Goal: Navigation & Orientation: Find specific page/section

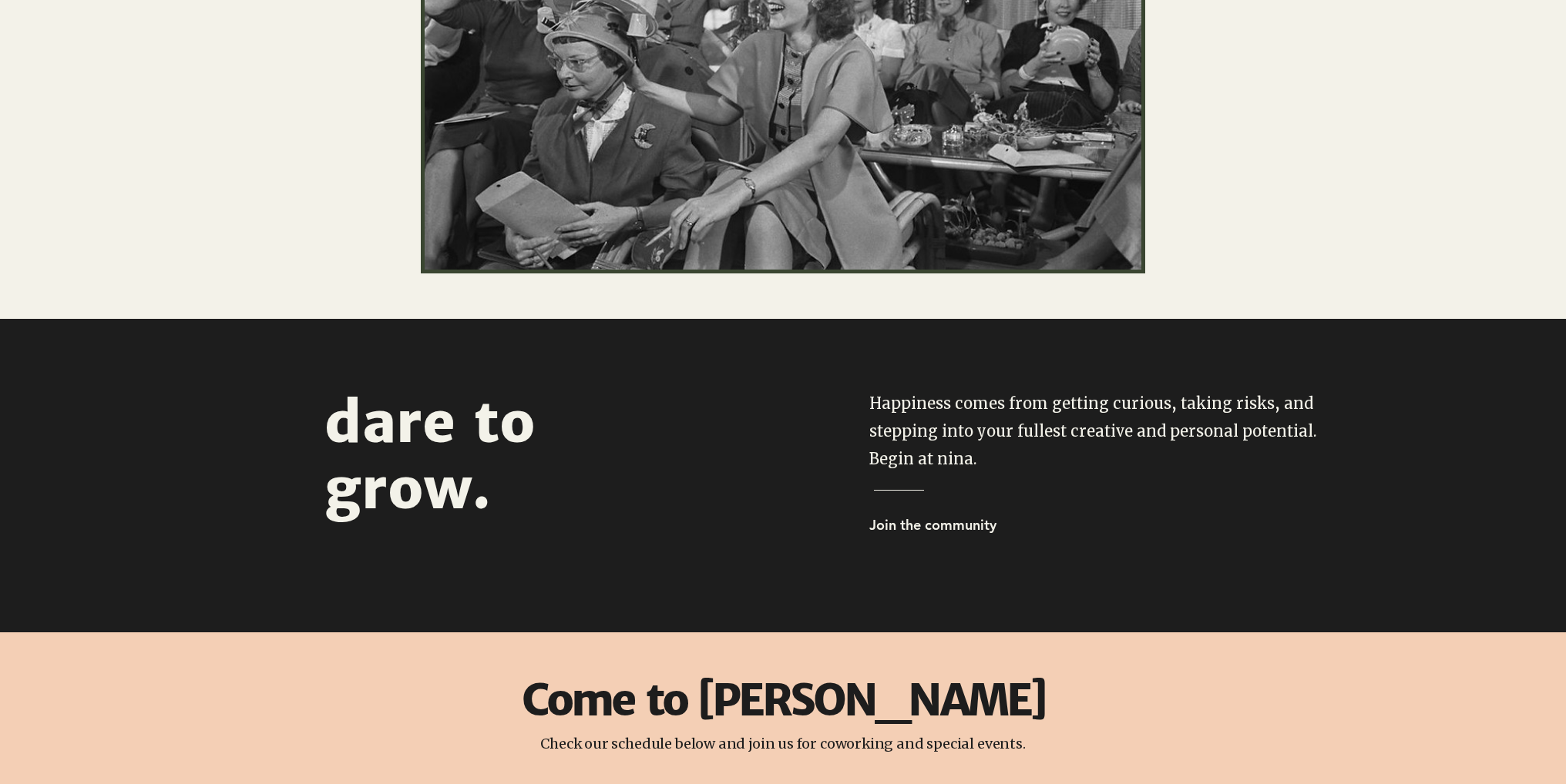
scroll to position [535, 0]
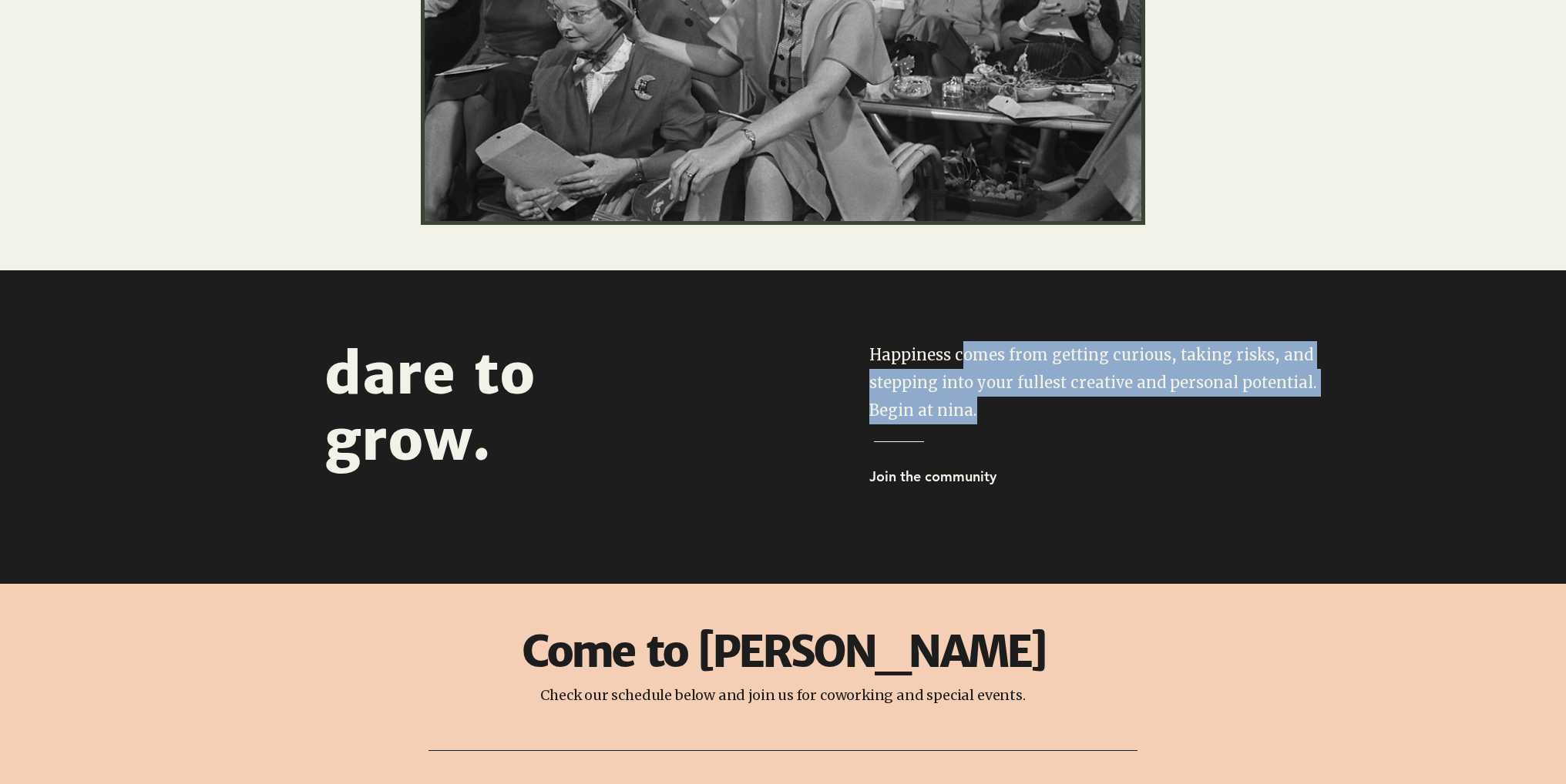
drag, startPoint x: 963, startPoint y: 350, endPoint x: 978, endPoint y: 424, distance: 75.5
click at [978, 424] on div "Happiness comes from getting curious, taking risks, and stepping into your full…" at bounding box center [1096, 418] width 940 height 295
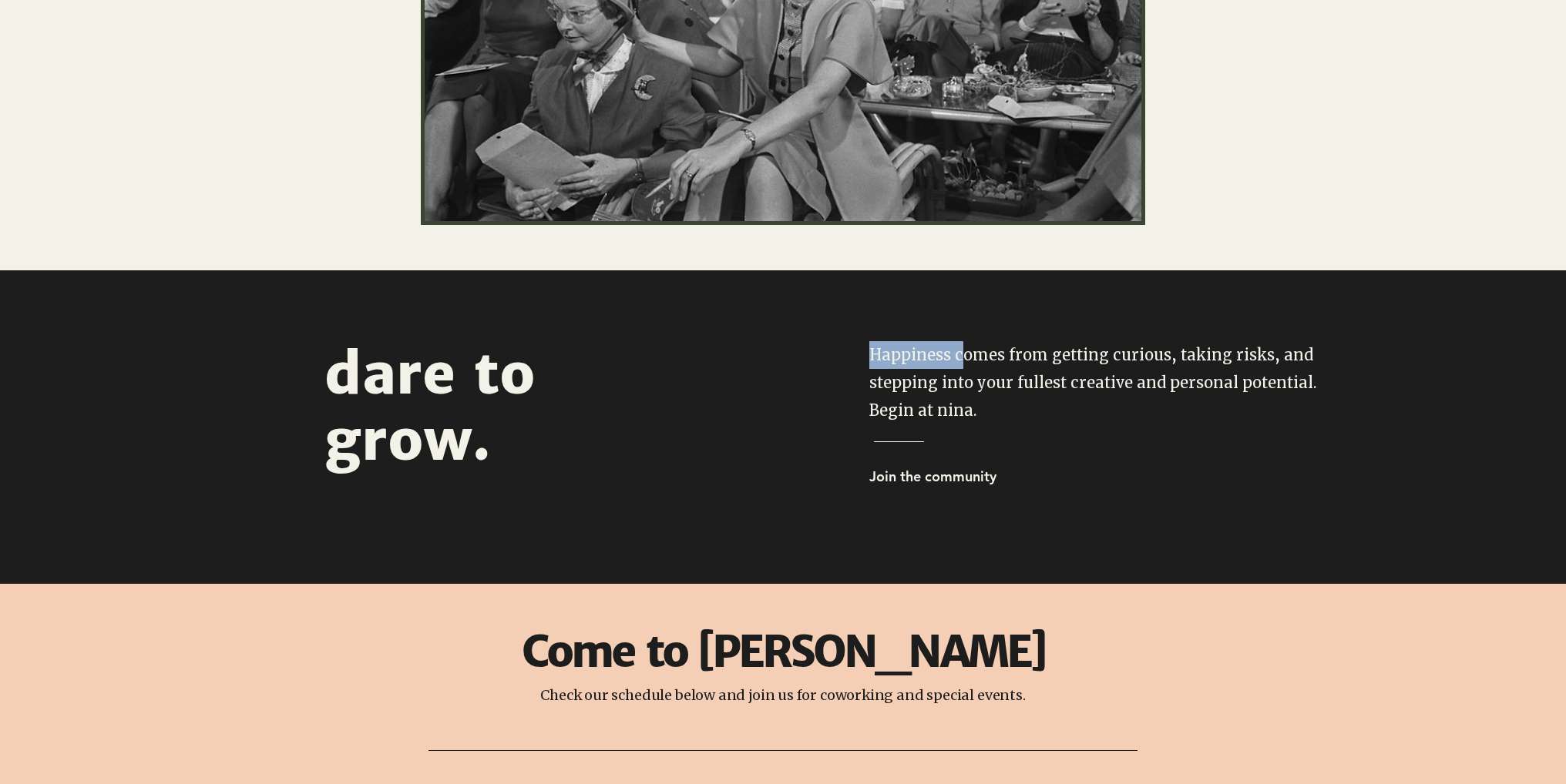
click at [978, 424] on div at bounding box center [1096, 418] width 940 height 295
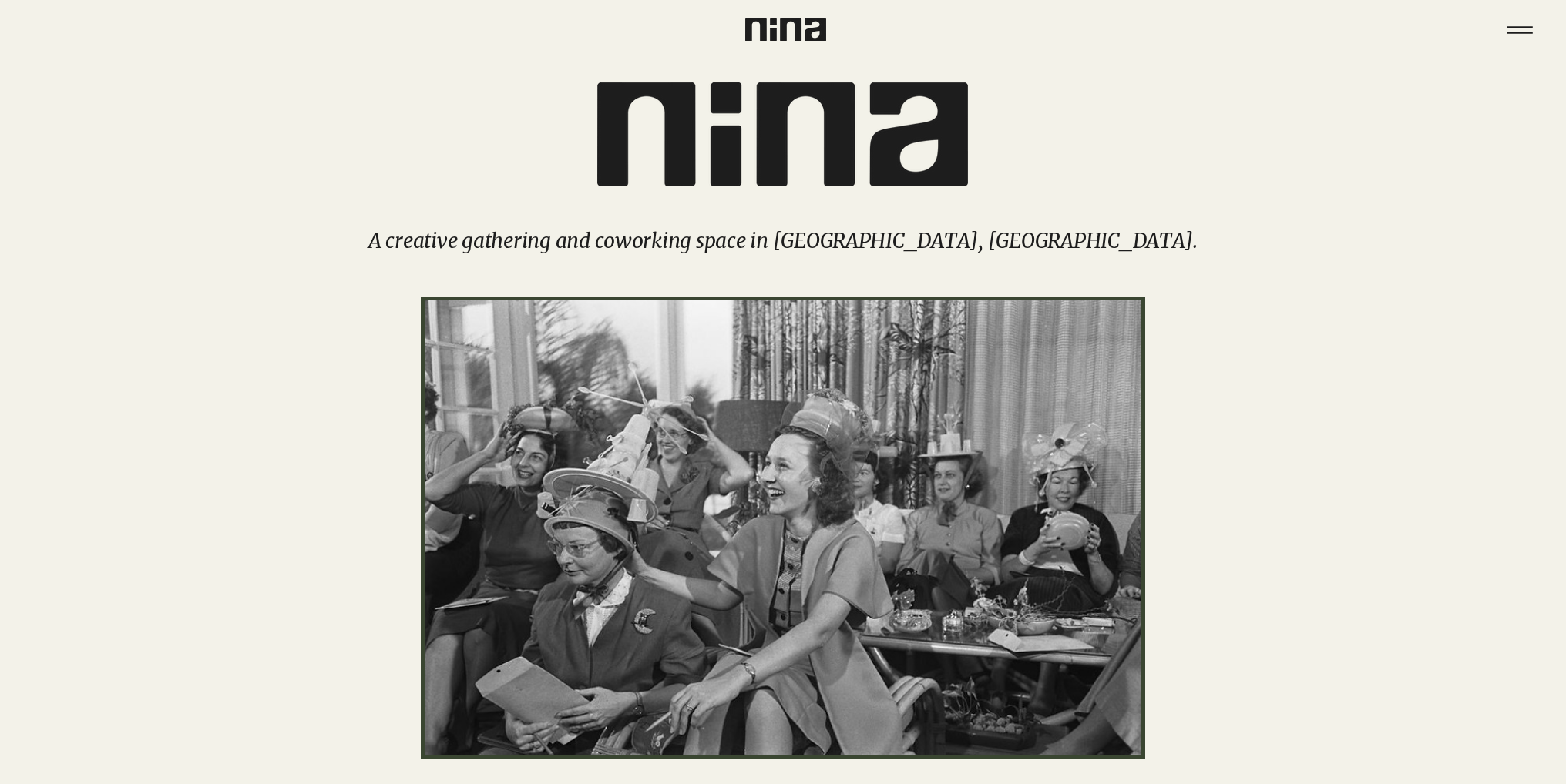
scroll to position [0, 0]
click at [1524, 20] on icon "Menu" at bounding box center [1520, 30] width 54 height 54
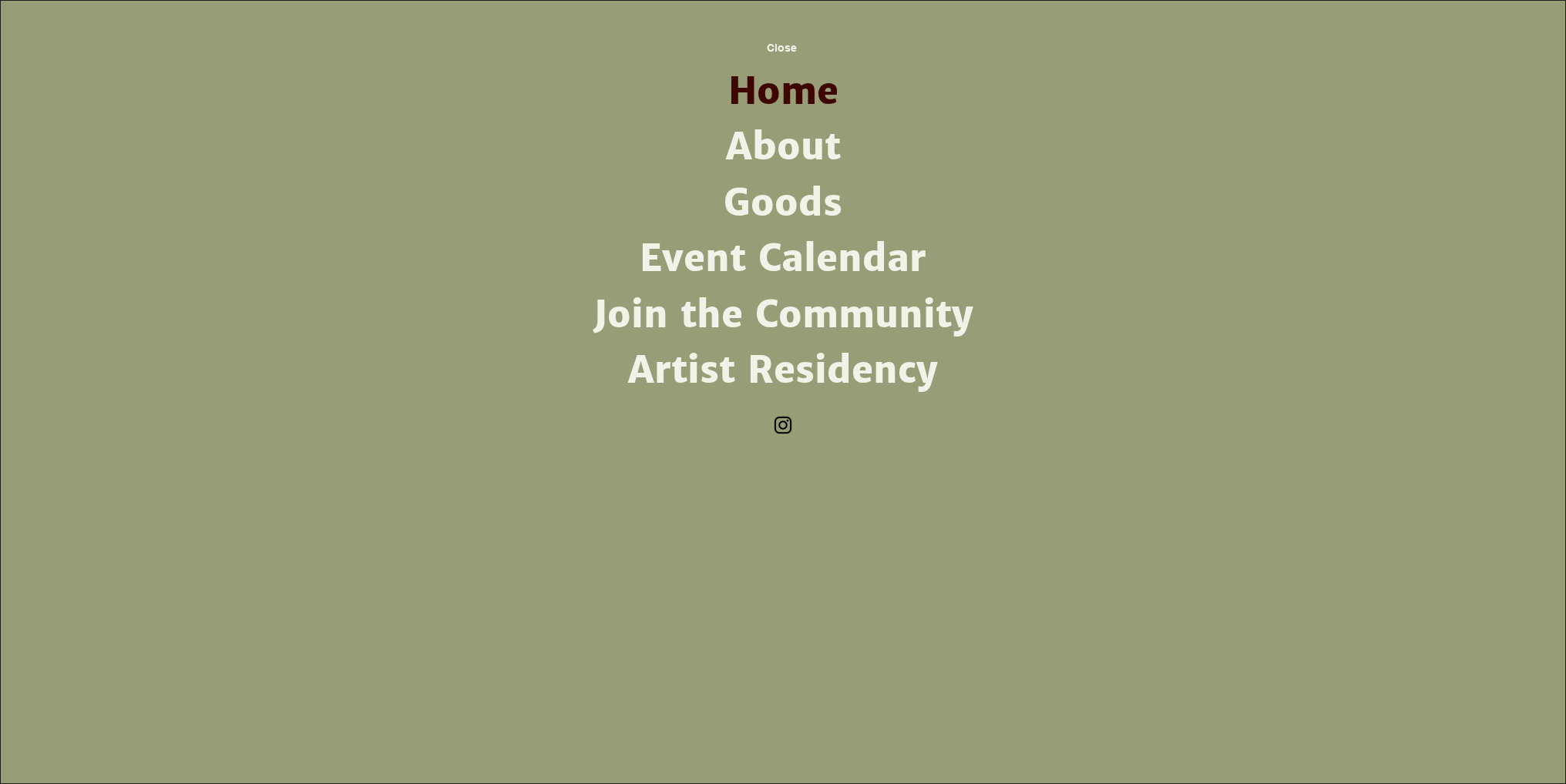
click at [772, 144] on link "About" at bounding box center [783, 147] width 402 height 55
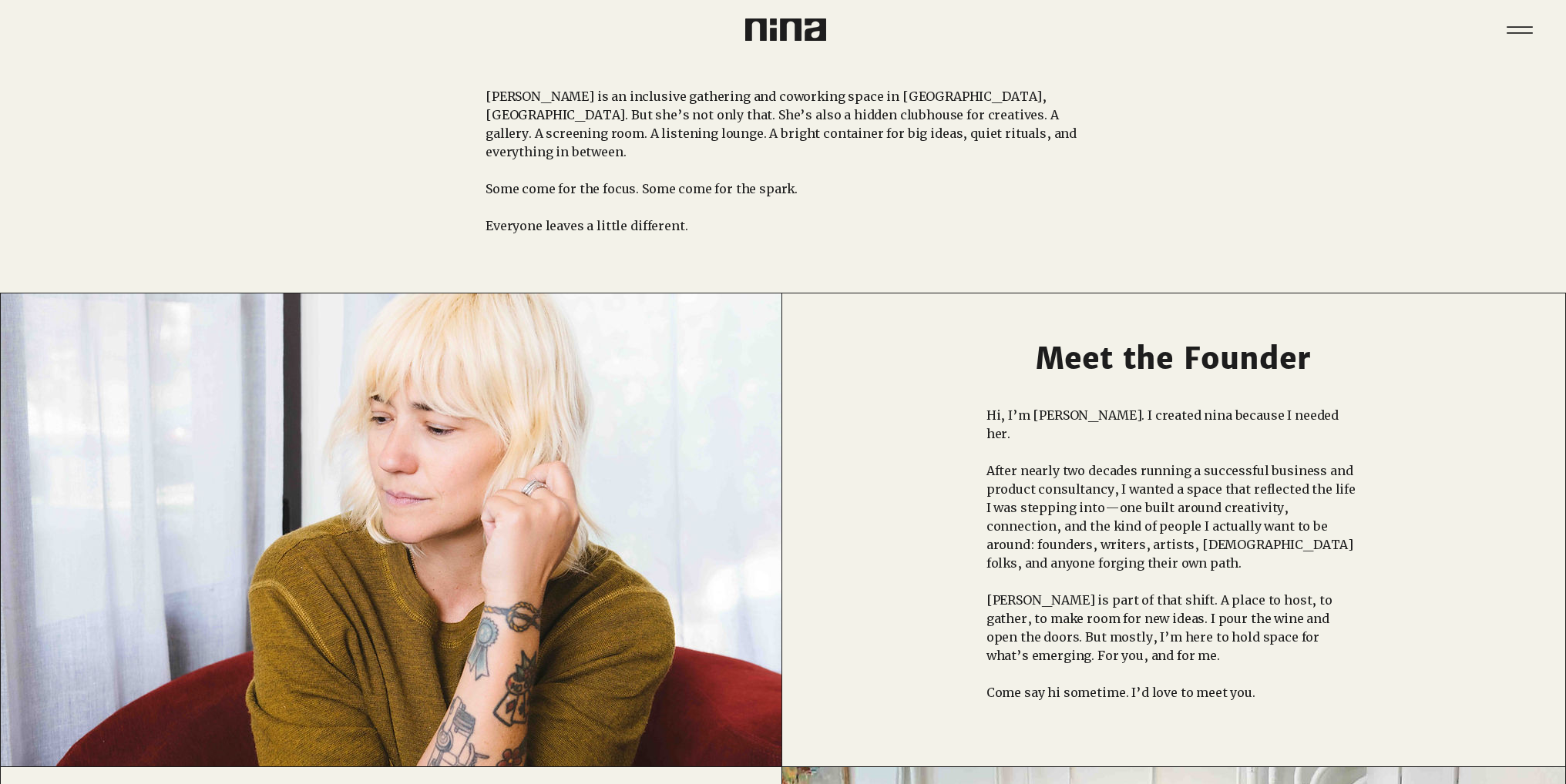
scroll to position [342, 0]
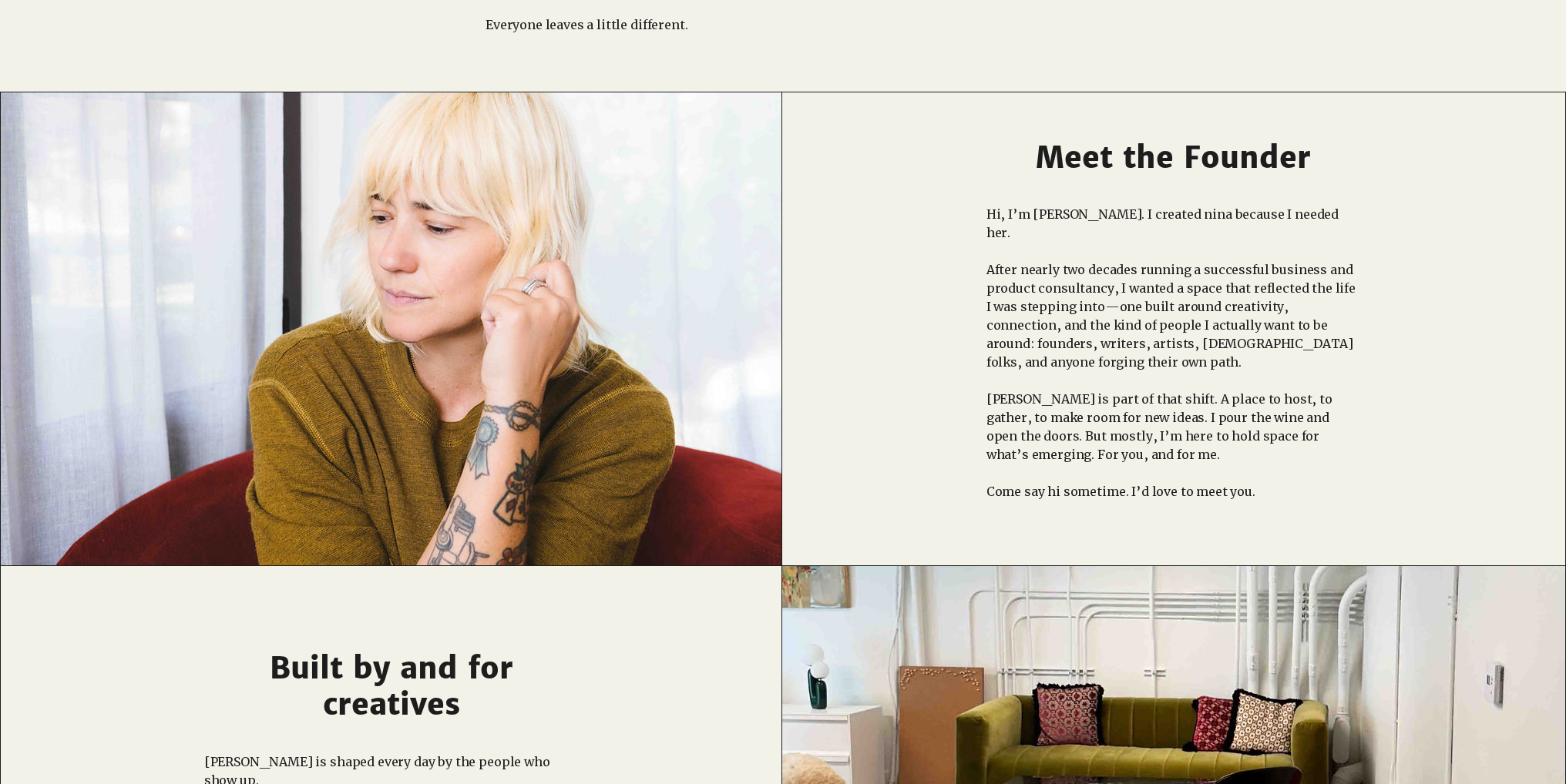
drag, startPoint x: 1070, startPoint y: 254, endPoint x: 1305, endPoint y: 255, distance: 235.0
click at [1303, 260] on p "After nearly two decades running a successful business and product consultancy,…" at bounding box center [1173, 315] width 374 height 111
drag, startPoint x: 1277, startPoint y: 248, endPoint x: 1120, endPoint y: 249, distance: 157.0
click at [1121, 260] on p "After nearly two decades running a successful business and product consultancy,…" at bounding box center [1173, 315] width 374 height 111
click at [1120, 260] on p "After nearly two decades running a successful business and product consultancy,…" at bounding box center [1173, 315] width 374 height 111
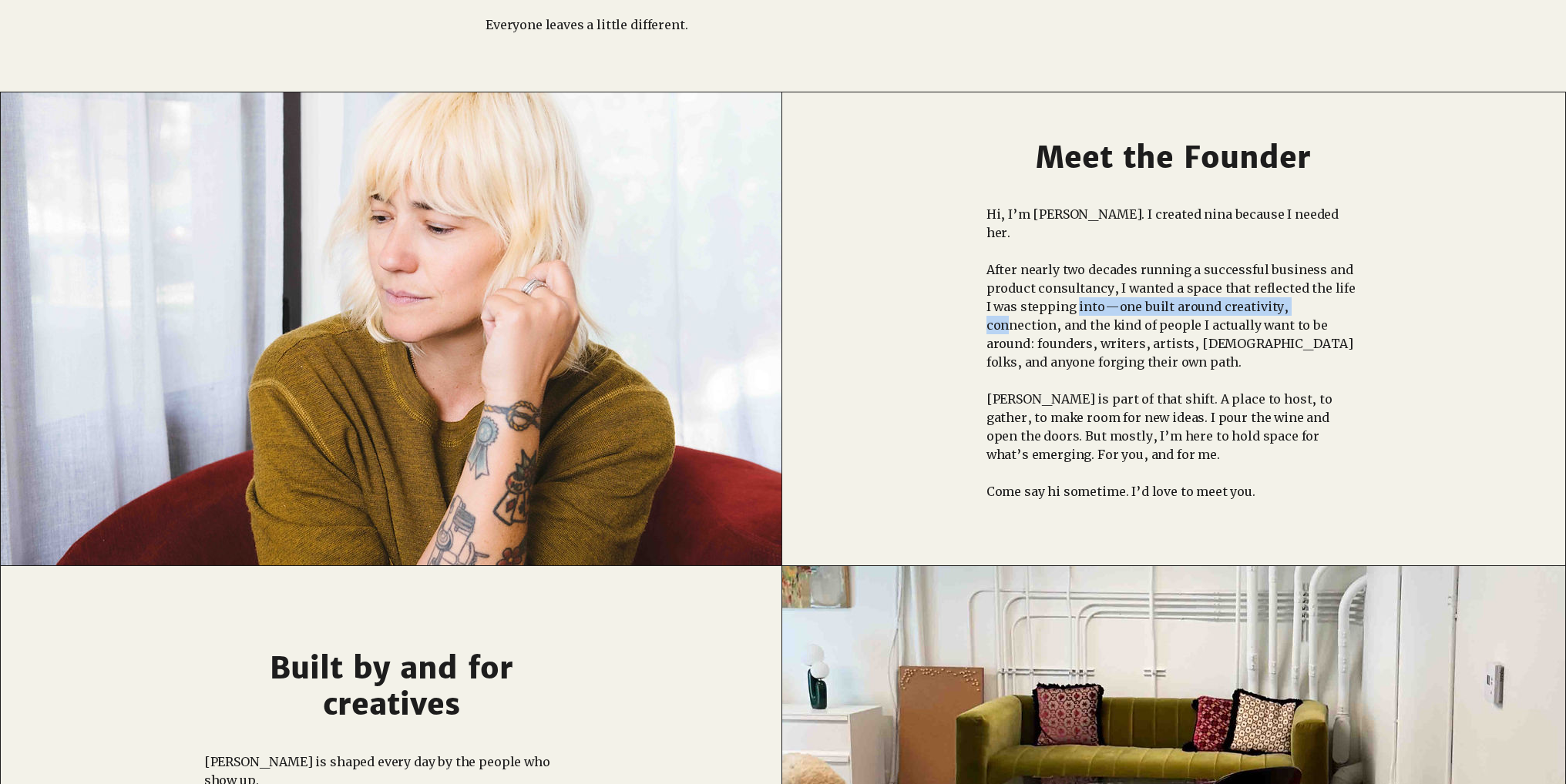
drag, startPoint x: 1068, startPoint y: 289, endPoint x: 1289, endPoint y: 288, distance: 221.0
click at [1289, 288] on p "After nearly two decades running a successful business and product consultancy,…" at bounding box center [1173, 315] width 374 height 111
click at [1291, 287] on p "After nearly two decades running a successful business and product consultancy,…" at bounding box center [1173, 315] width 374 height 111
drag, startPoint x: 1268, startPoint y: 308, endPoint x: 1088, endPoint y: 308, distance: 180.0
click at [1088, 308] on p "After nearly two decades running a successful business and product consultancy,…" at bounding box center [1173, 315] width 374 height 111
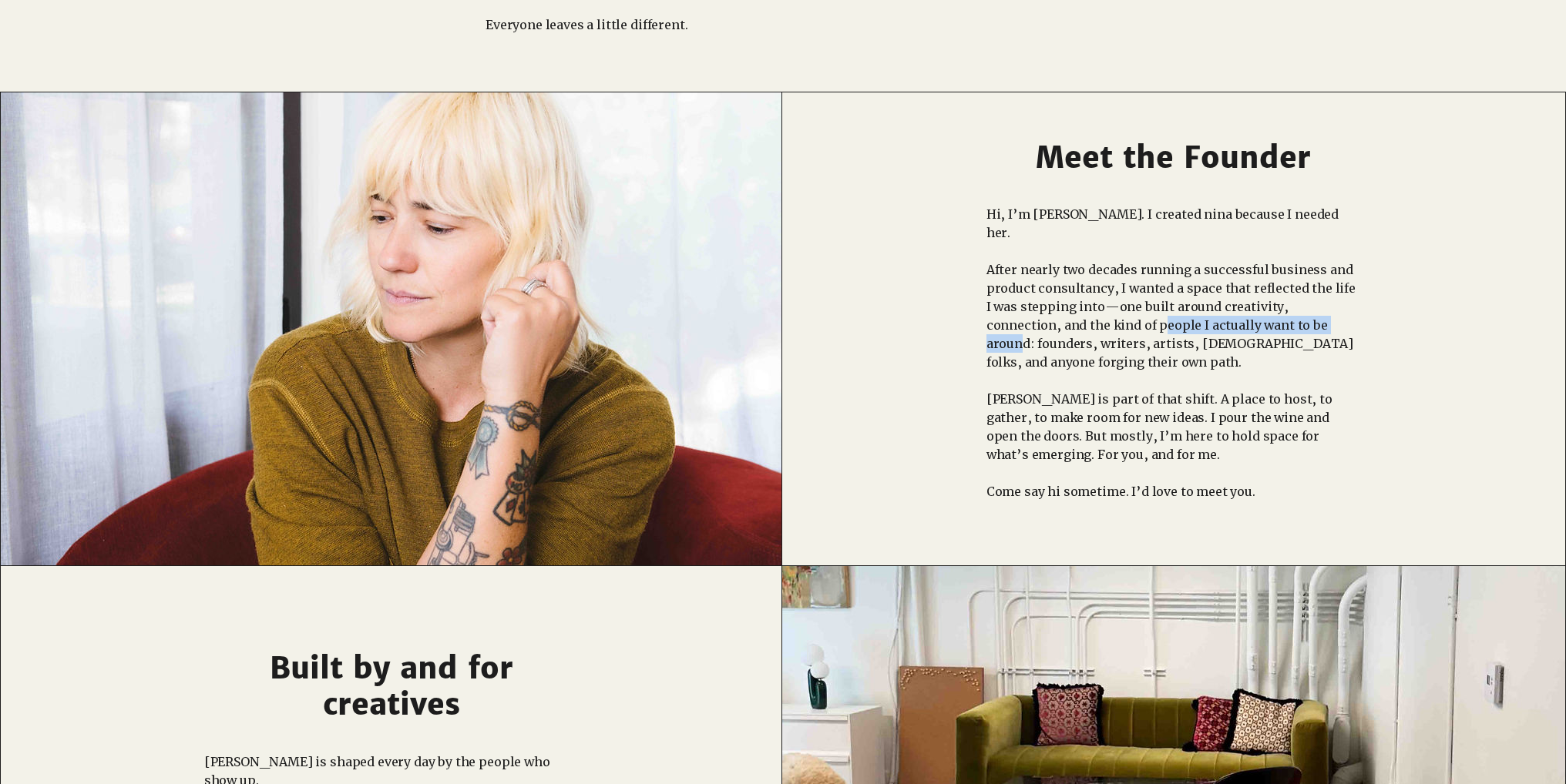
click at [1088, 308] on p "After nearly two decades running a successful business and product consultancy,…" at bounding box center [1173, 315] width 374 height 111
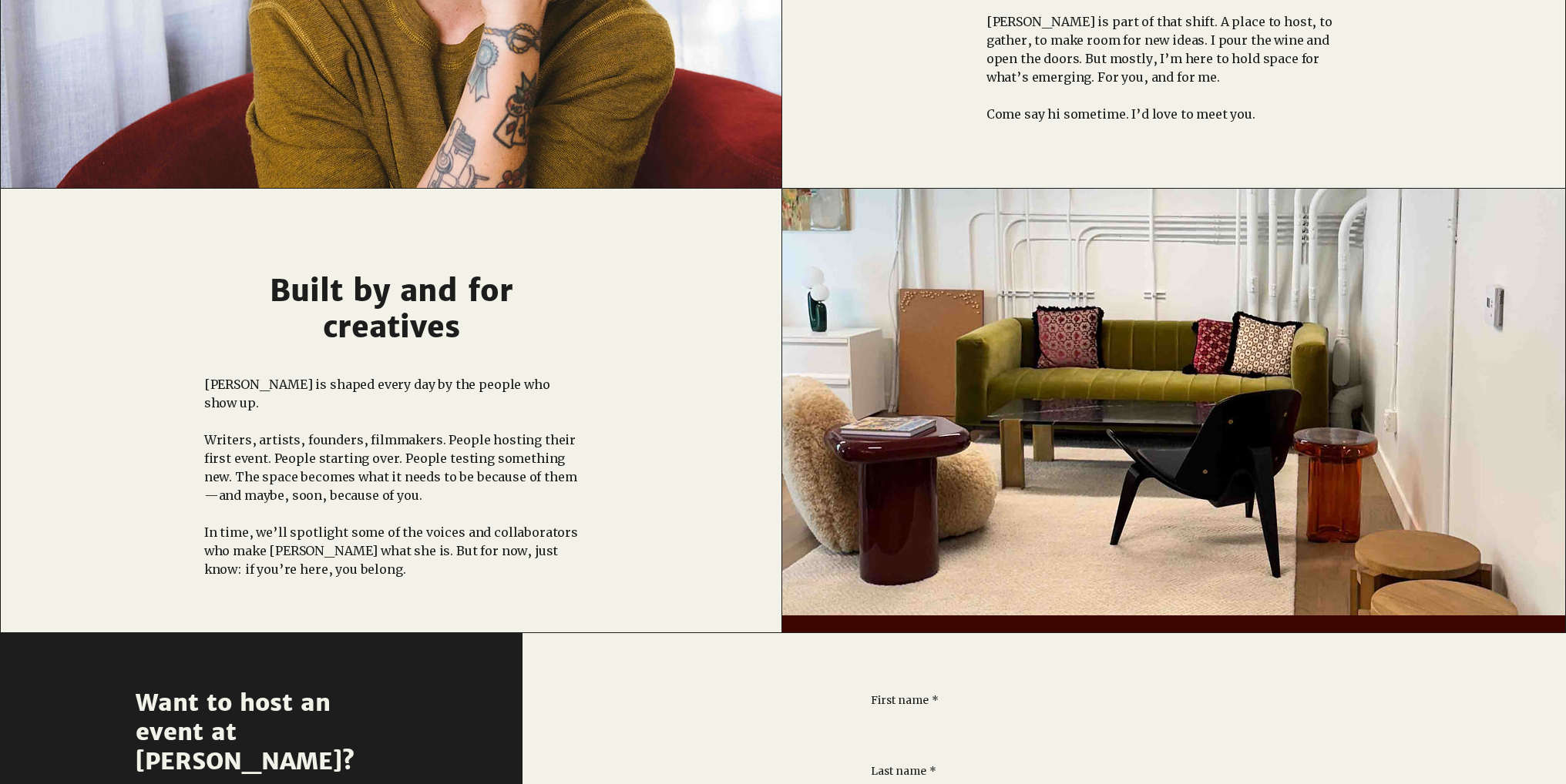
scroll to position [0, 0]
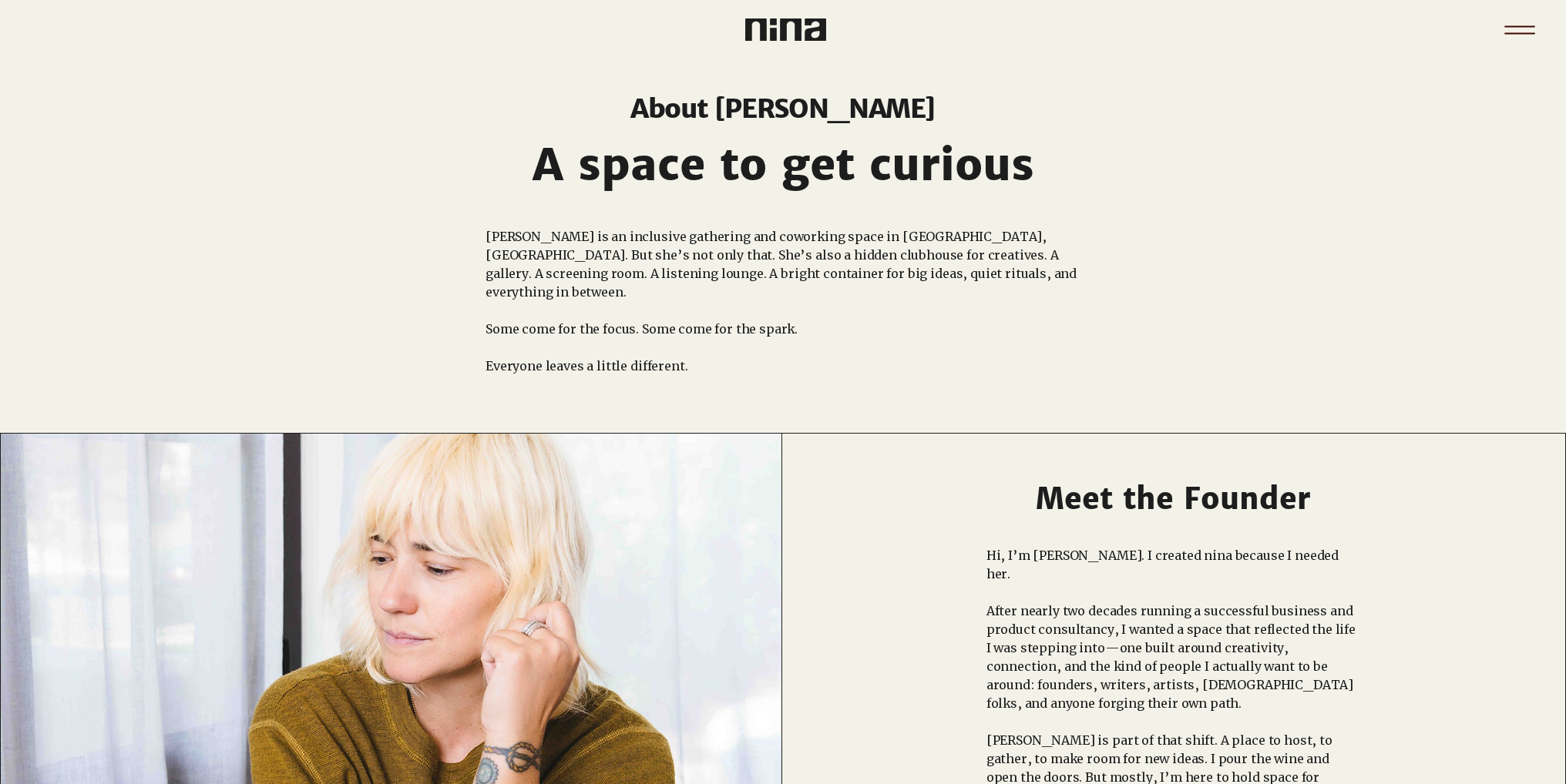
click at [1518, 26] on icon "Menu" at bounding box center [1519, 26] width 30 height 2
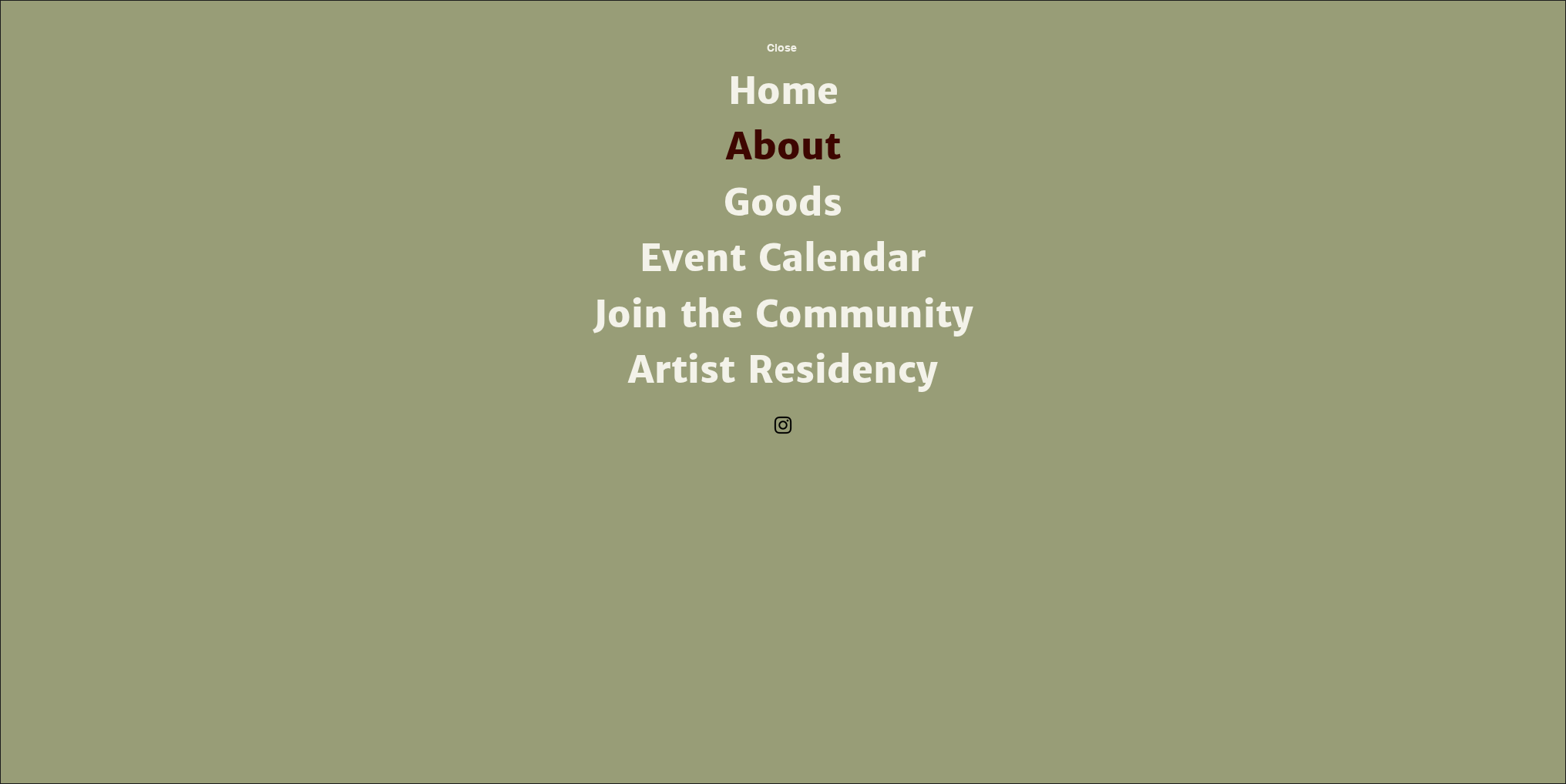
click at [752, 275] on link "Event Calendar" at bounding box center [783, 258] width 402 height 55
